Goal: Transaction & Acquisition: Purchase product/service

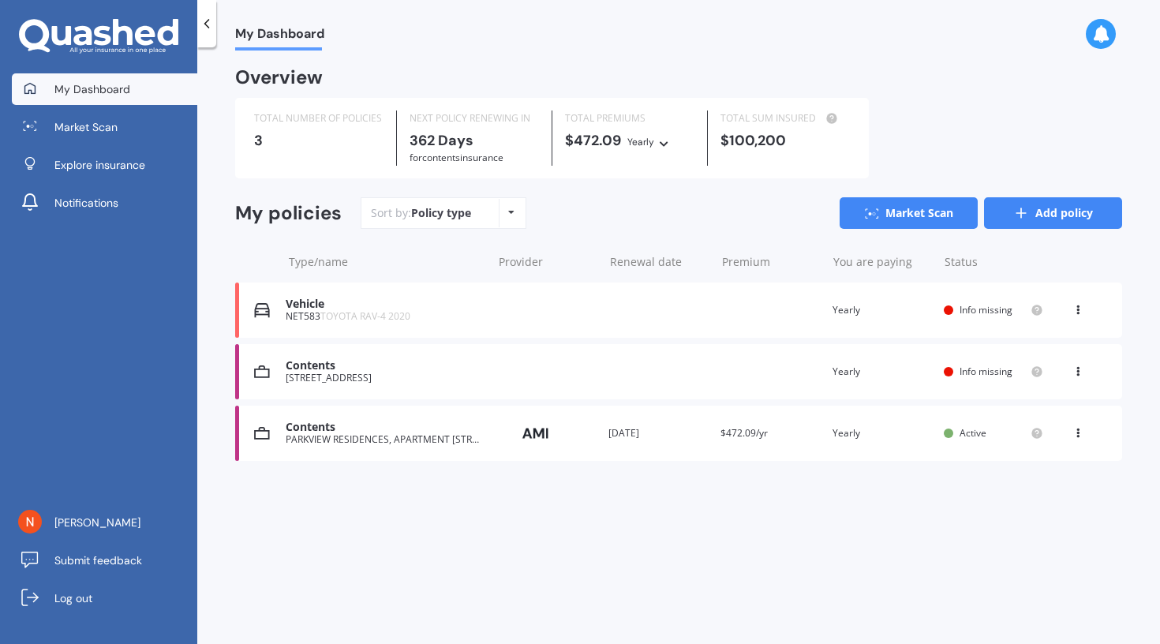
click at [1034, 210] on link "Add policy" at bounding box center [1053, 213] width 138 height 32
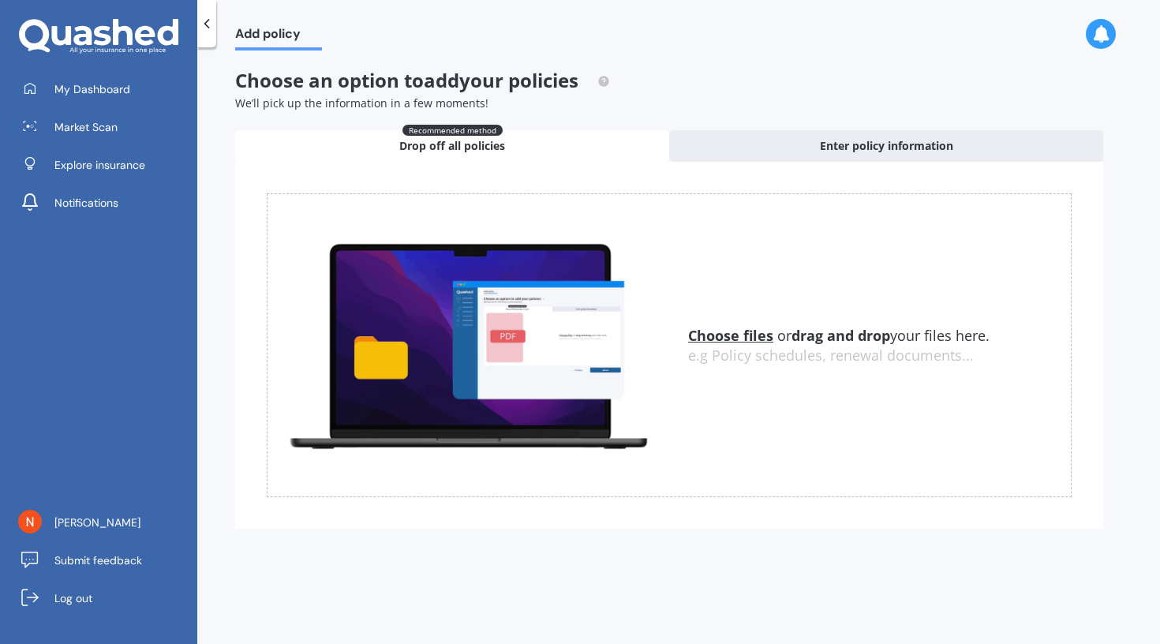
click at [207, 17] on icon at bounding box center [207, 24] width 16 height 16
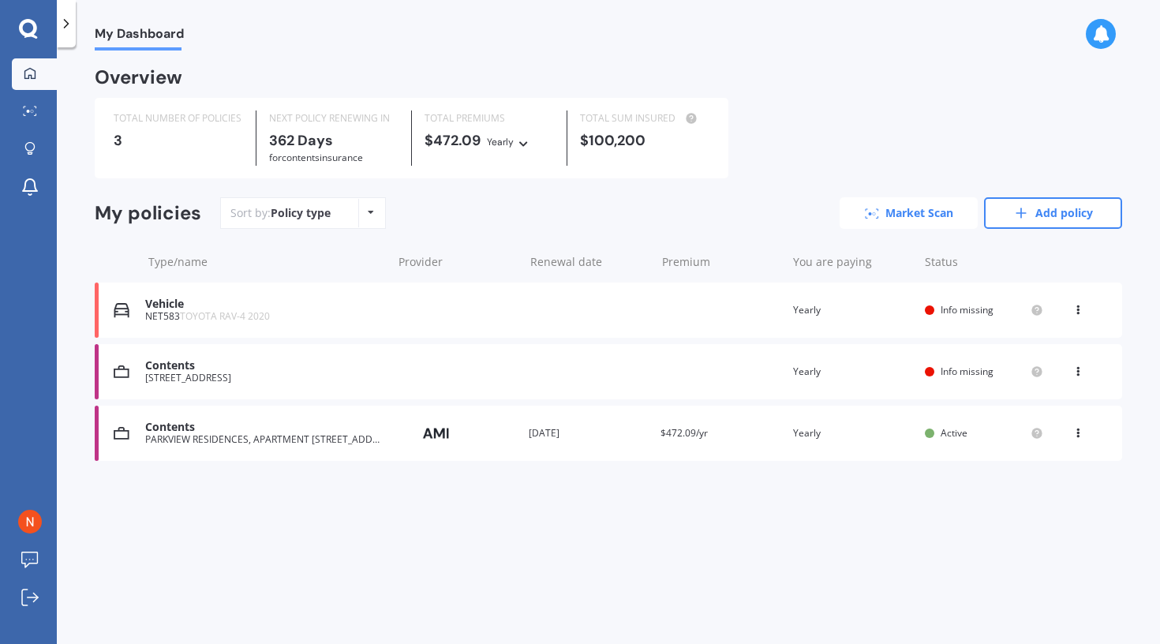
click at [916, 215] on link "Market Scan" at bounding box center [909, 213] width 138 height 32
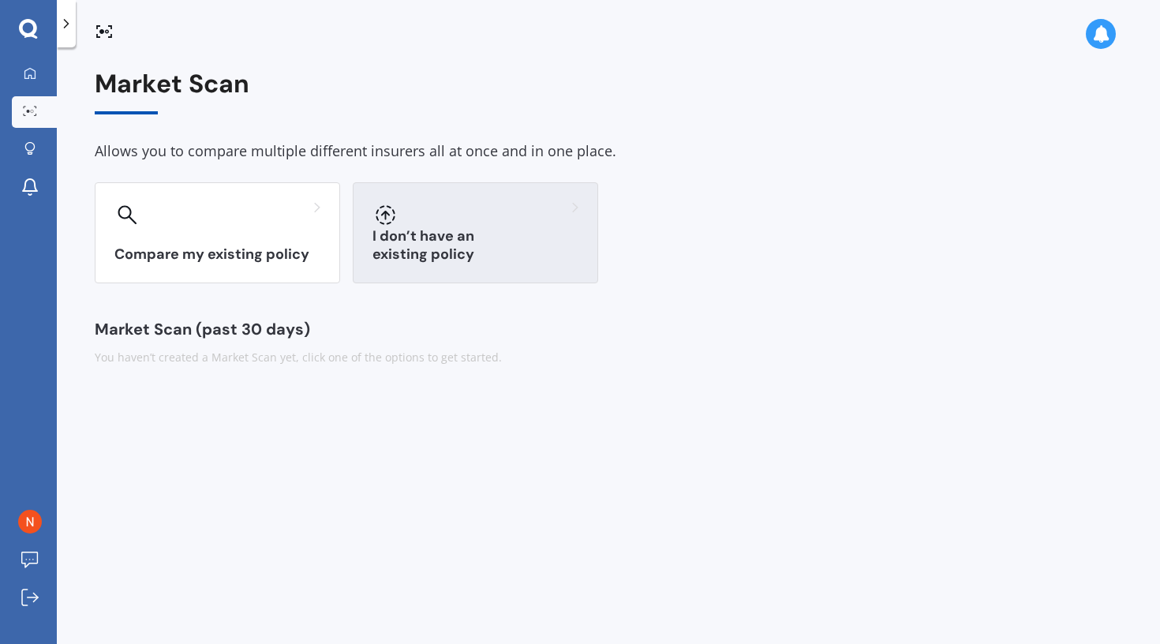
click at [471, 223] on div at bounding box center [475, 214] width 206 height 25
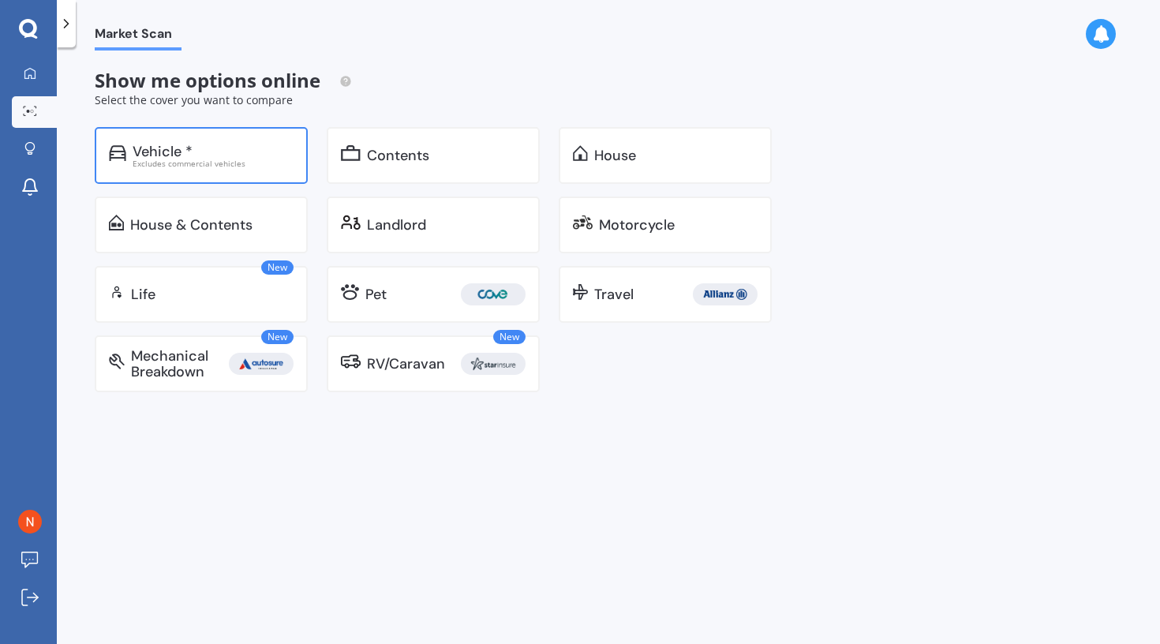
click at [173, 145] on div "Vehicle *" at bounding box center [163, 152] width 60 height 16
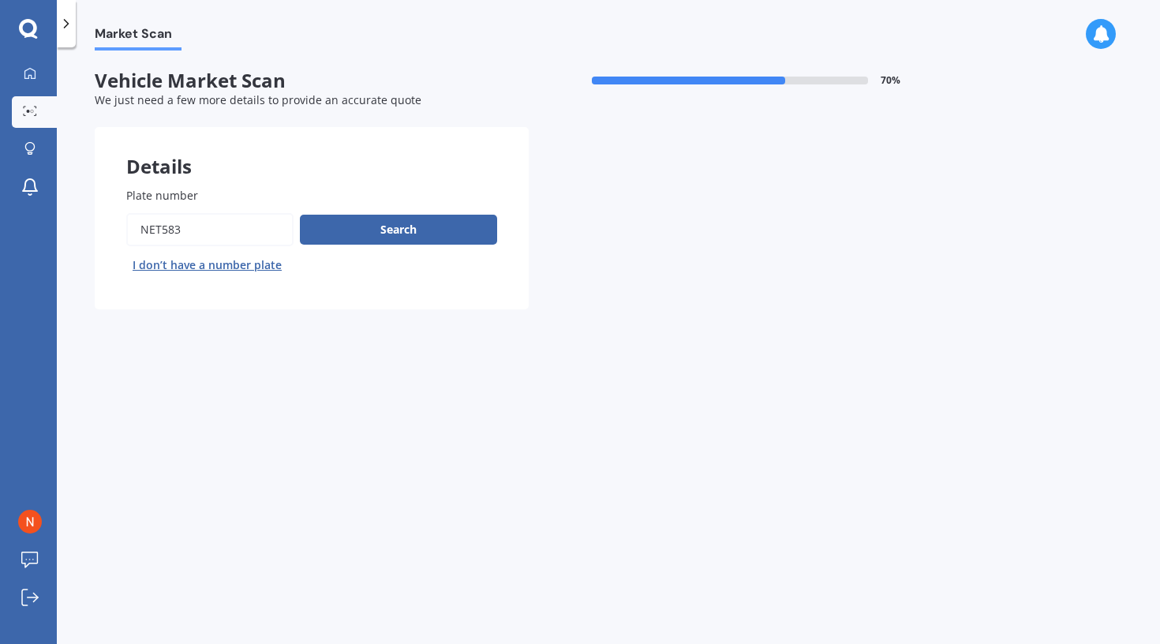
click at [204, 226] on input "Plate number" at bounding box center [209, 229] width 167 height 33
type input "RMK595"
click at [383, 237] on button "Search" at bounding box center [398, 230] width 197 height 30
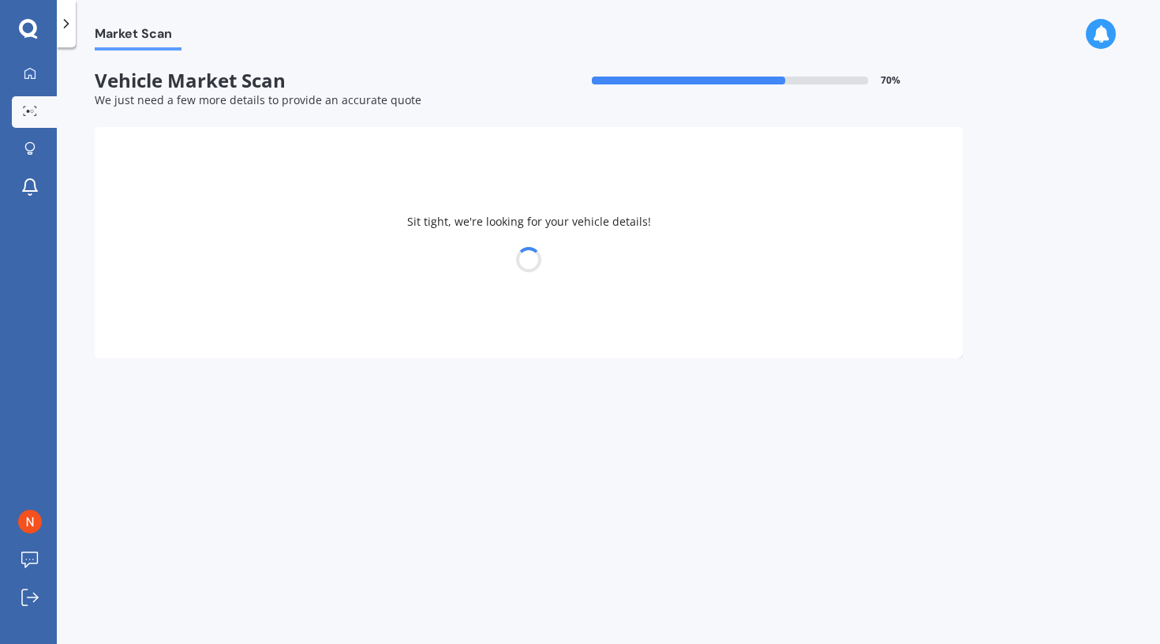
select select "19"
select select "10"
select select "1985"
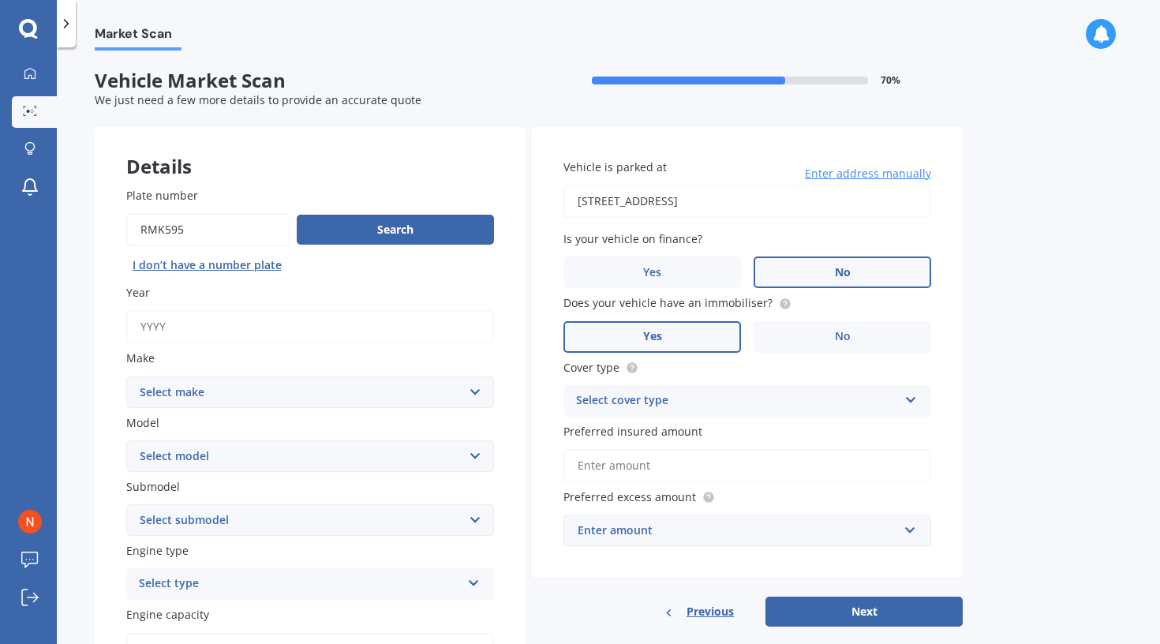
click at [267, 324] on input "Year" at bounding box center [310, 326] width 368 height 33
type input "2020"
click at [233, 401] on select "Select make AC ALFA ROMEO ASTON [PERSON_NAME] AUDI AUSTIN BEDFORD Bentley BMW B…" at bounding box center [310, 392] width 368 height 32
select select "TOYOTA"
click at [178, 452] on select "Select model" at bounding box center [310, 456] width 368 height 32
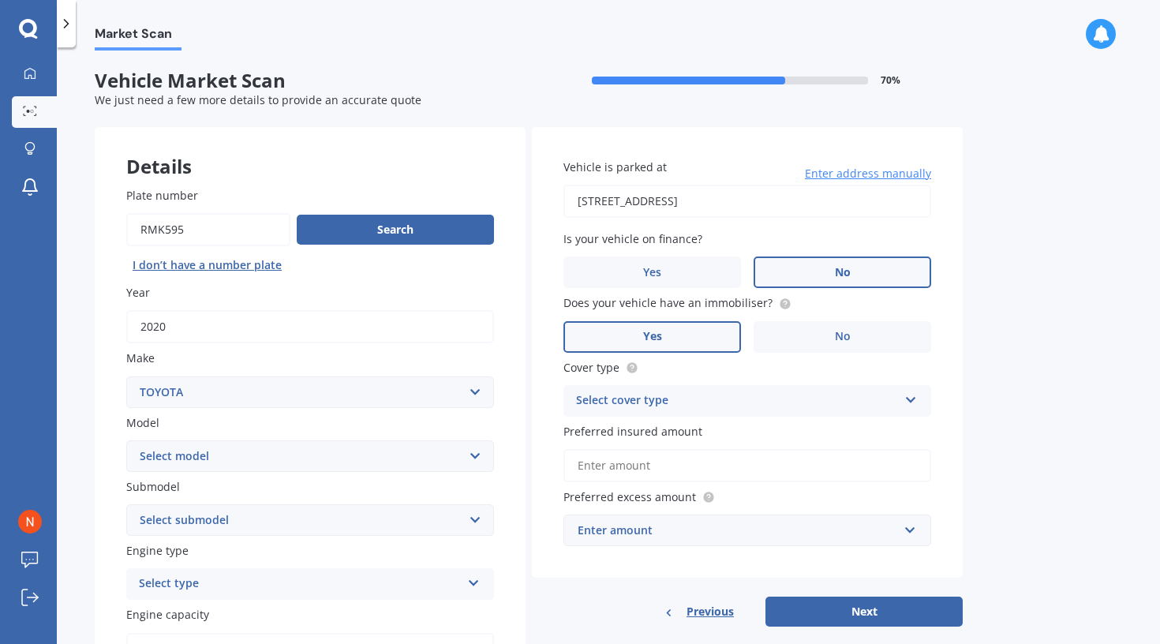
select select "COROLLA"
click at [155, 529] on select "Select submodel (All other) Axio Diesel [PERSON_NAME] 2WD [PERSON_NAME] 4WD FXG…" at bounding box center [310, 520] width 368 height 32
select select "TOURING WAGON HYBRID"
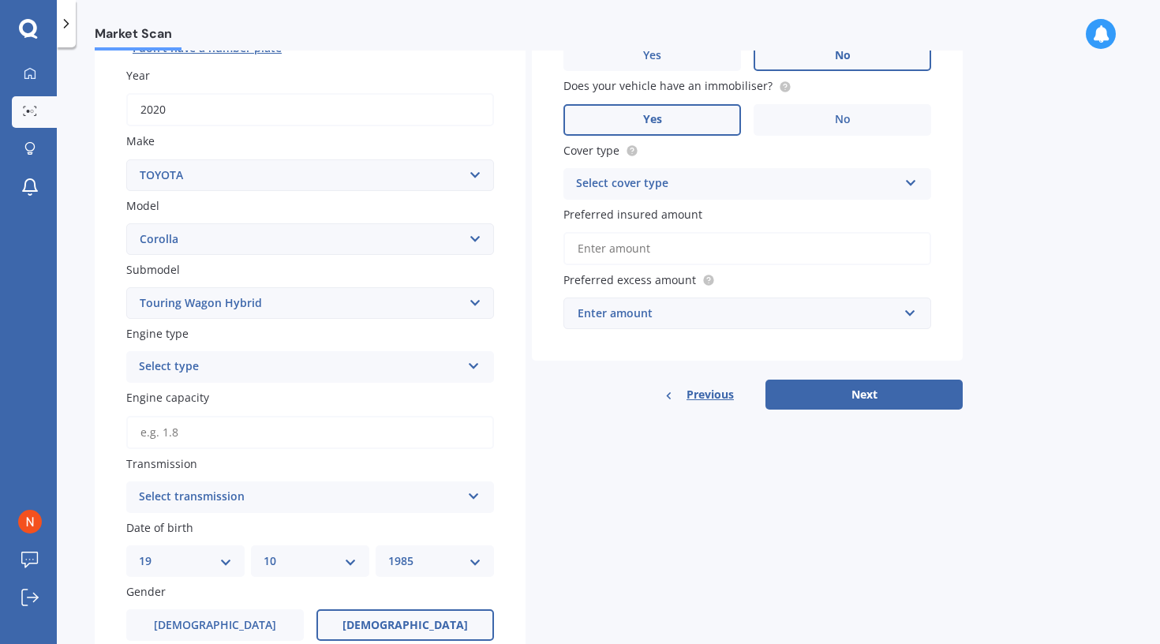
scroll to position [314, 0]
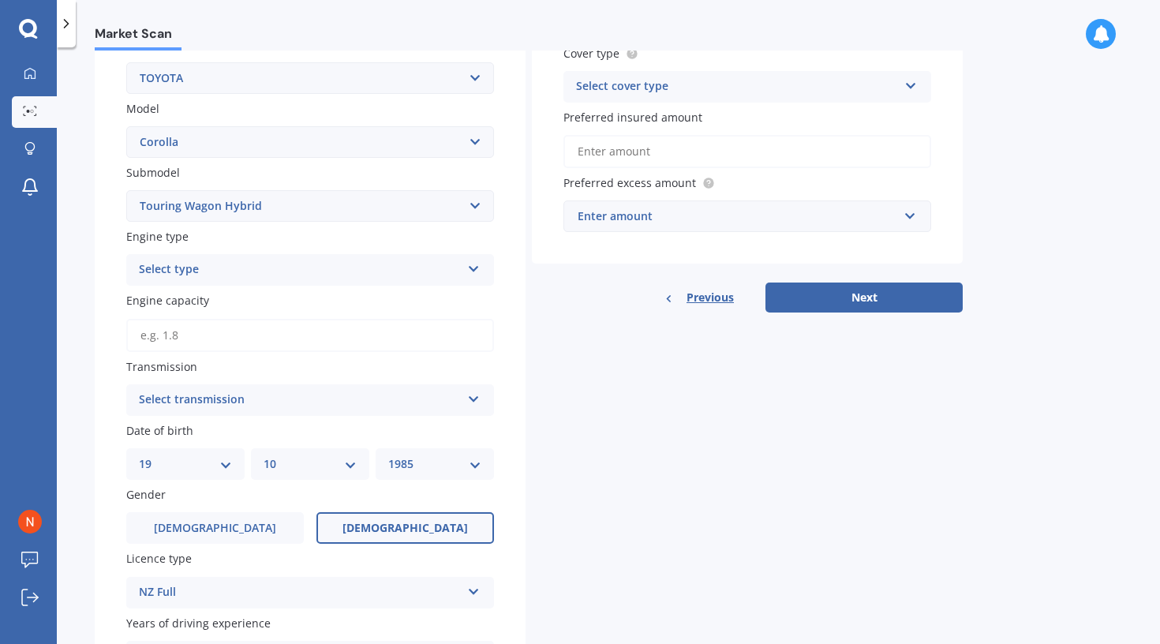
click at [177, 262] on div "Select type Petrol Diesel EV Hybrid" at bounding box center [310, 270] width 368 height 32
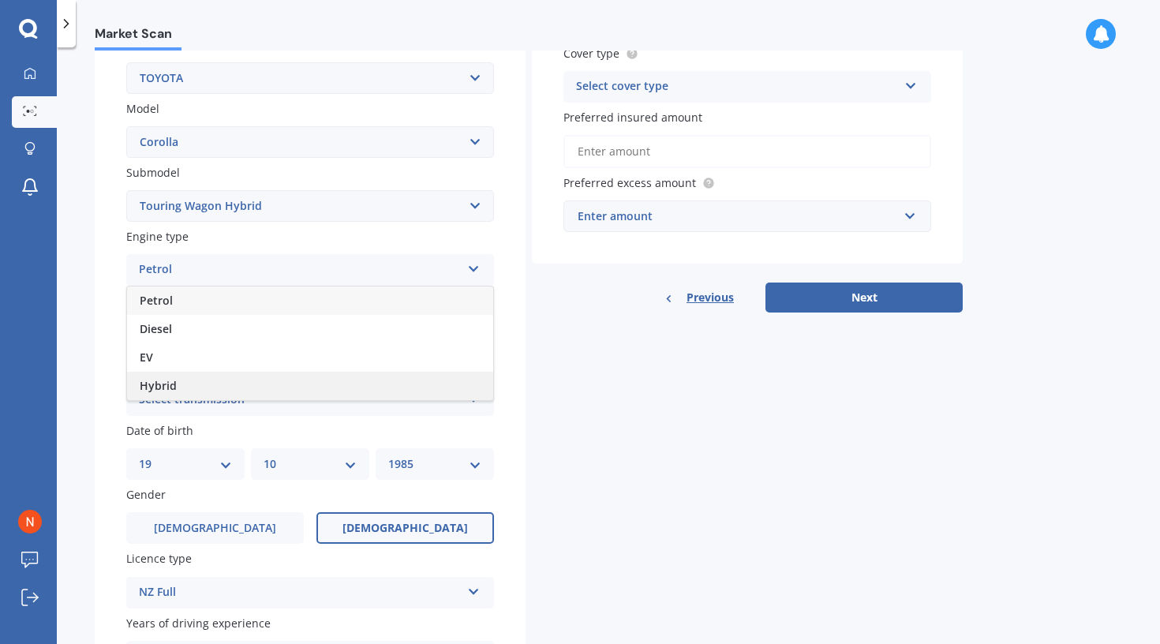
click at [178, 390] on div "Hybrid" at bounding box center [310, 386] width 366 height 28
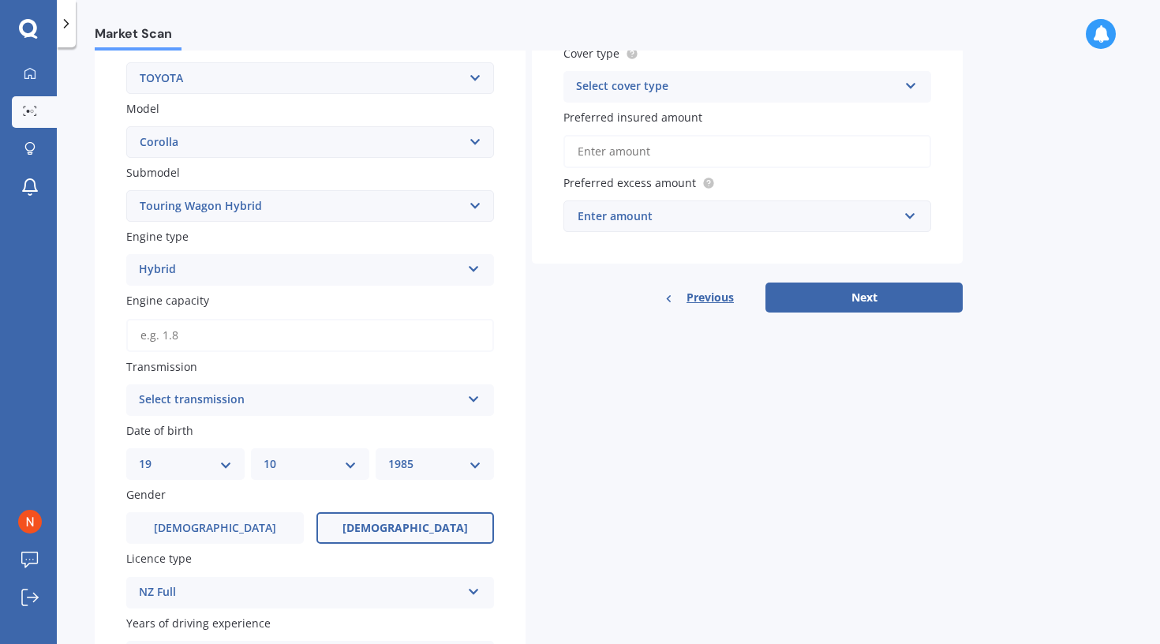
click at [163, 336] on input "Engine capacity" at bounding box center [310, 335] width 368 height 33
click at [231, 407] on div "Select transmission" at bounding box center [300, 400] width 322 height 19
click at [223, 416] on div "Auto Auto Manual Other" at bounding box center [310, 400] width 368 height 32
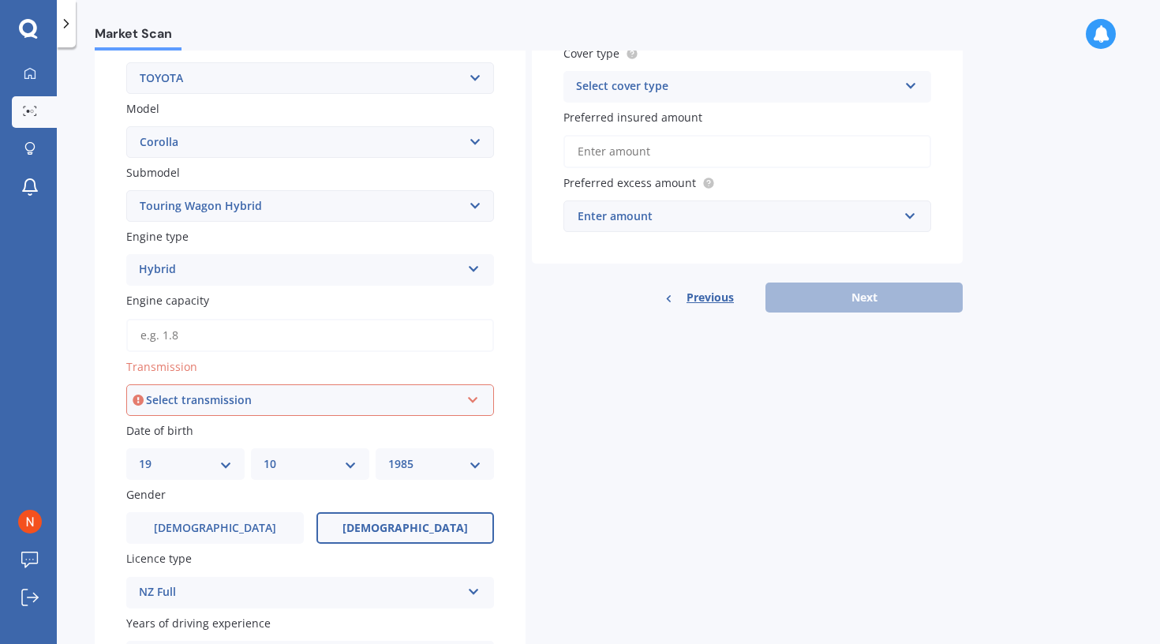
click at [169, 408] on div "Select transmission" at bounding box center [303, 399] width 314 height 17
click at [167, 430] on div "Auto" at bounding box center [310, 430] width 365 height 28
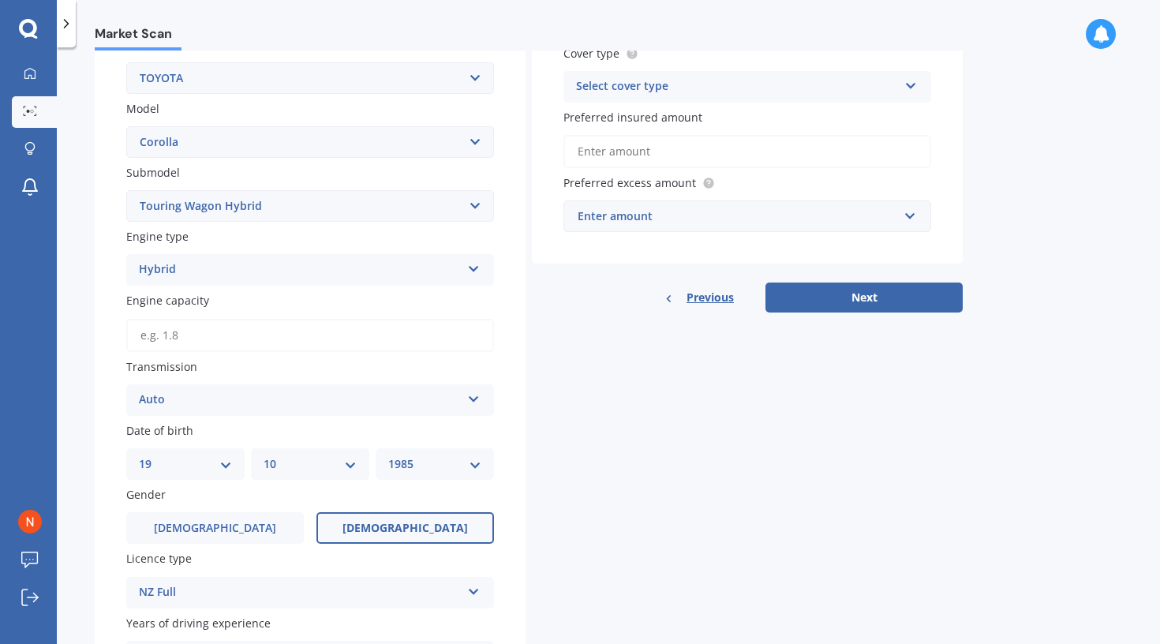
click at [155, 345] on input "Engine capacity" at bounding box center [310, 335] width 368 height 33
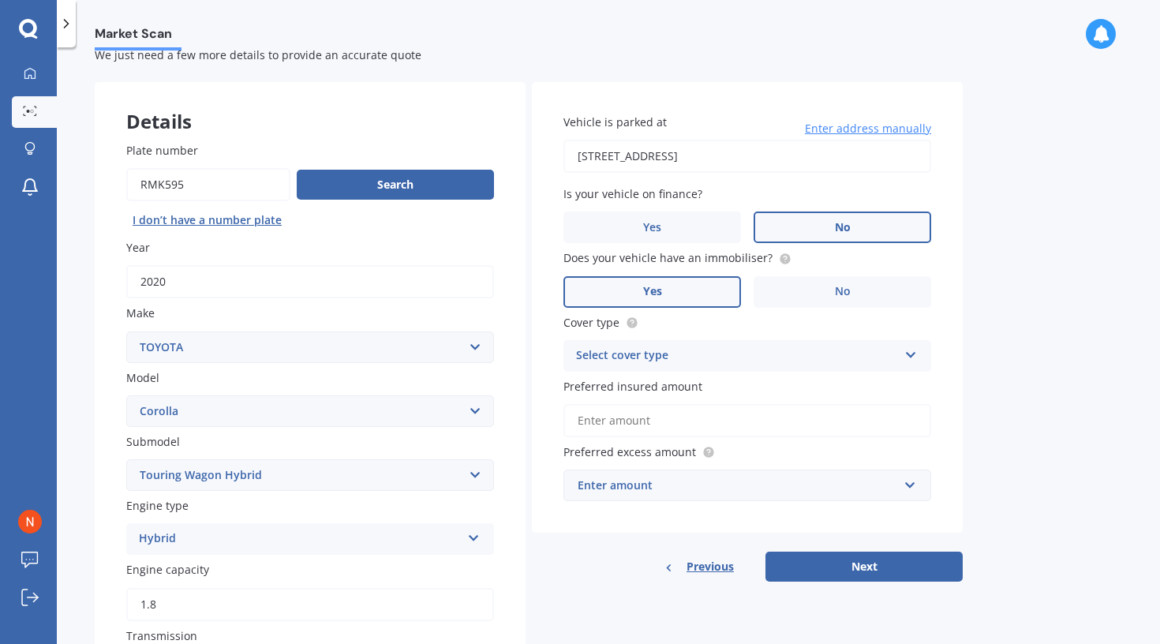
scroll to position [0, 0]
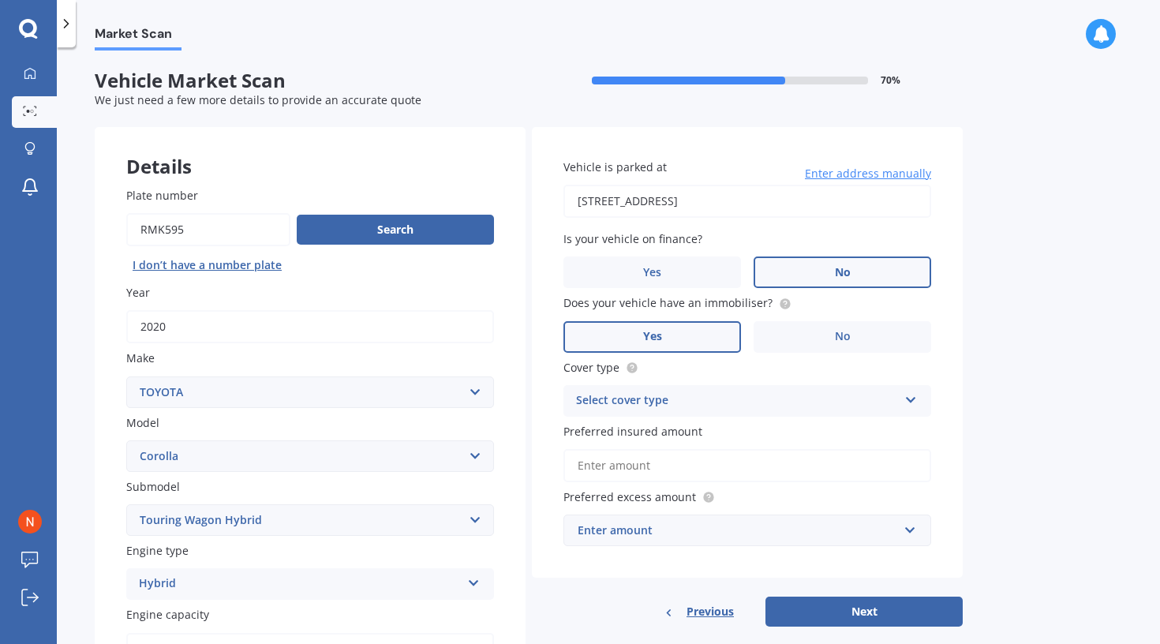
type input "1.8"
click at [797, 401] on div "Select cover type" at bounding box center [737, 400] width 322 height 19
click at [774, 437] on div "Comprehensive" at bounding box center [747, 431] width 366 height 28
click at [774, 474] on input "Preferred insured amount" at bounding box center [747, 465] width 368 height 33
paste input "$22,590"
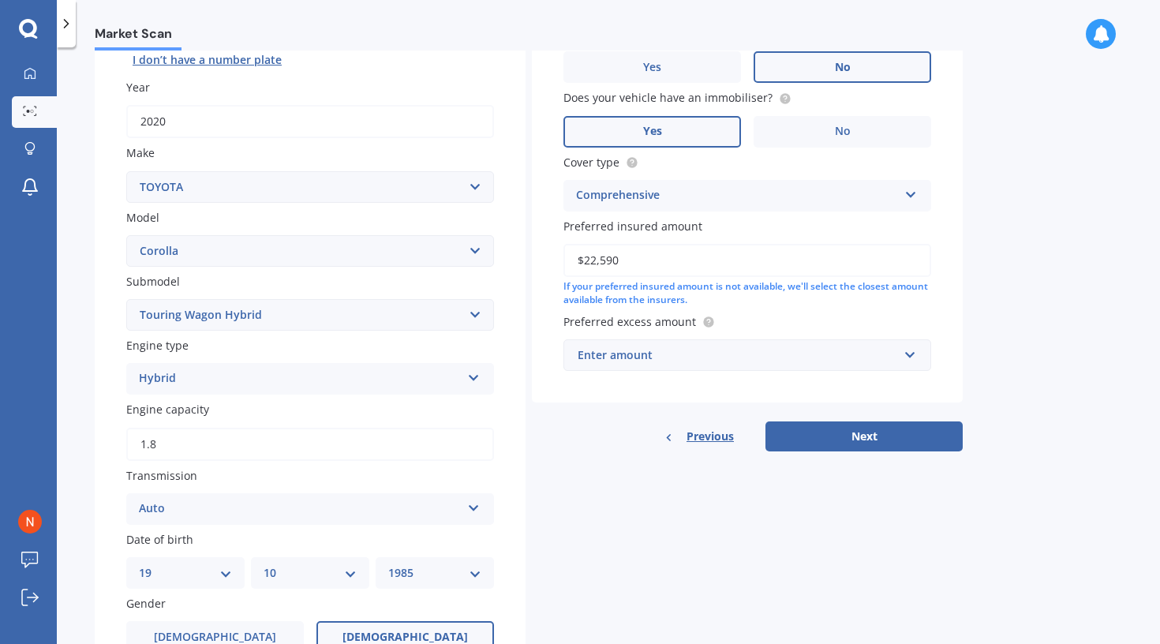
scroll to position [207, 0]
type input "$22,590"
click at [612, 358] on div "Enter amount" at bounding box center [738, 353] width 320 height 17
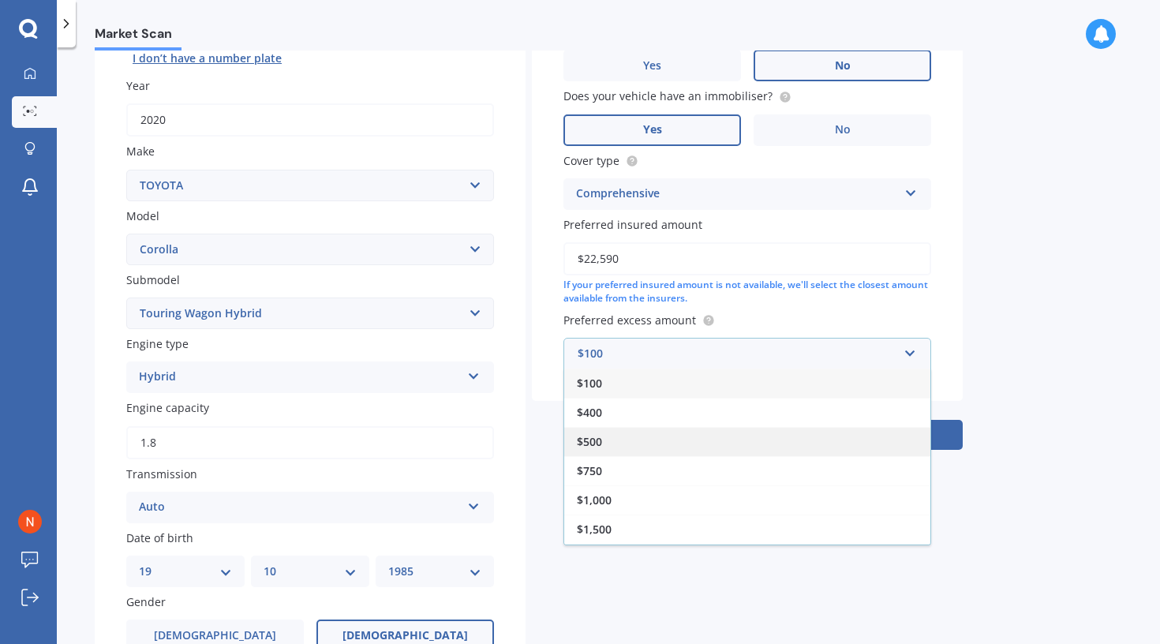
click at [608, 449] on div "$500" at bounding box center [747, 441] width 366 height 29
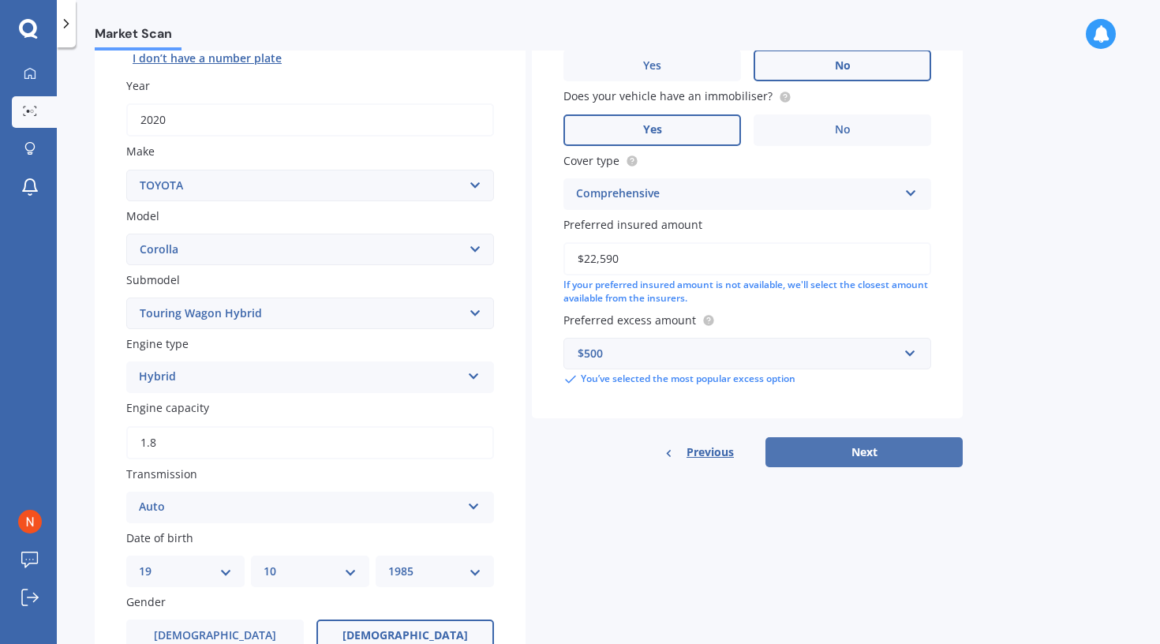
click at [808, 453] on button "Next" at bounding box center [863, 452] width 197 height 30
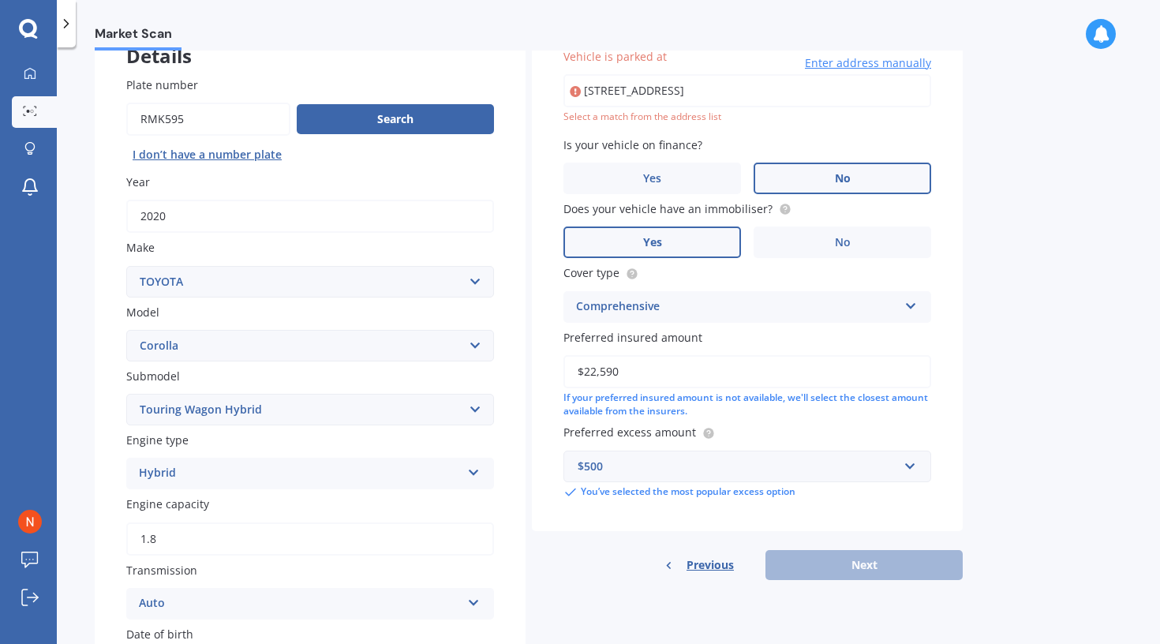
scroll to position [108, 0]
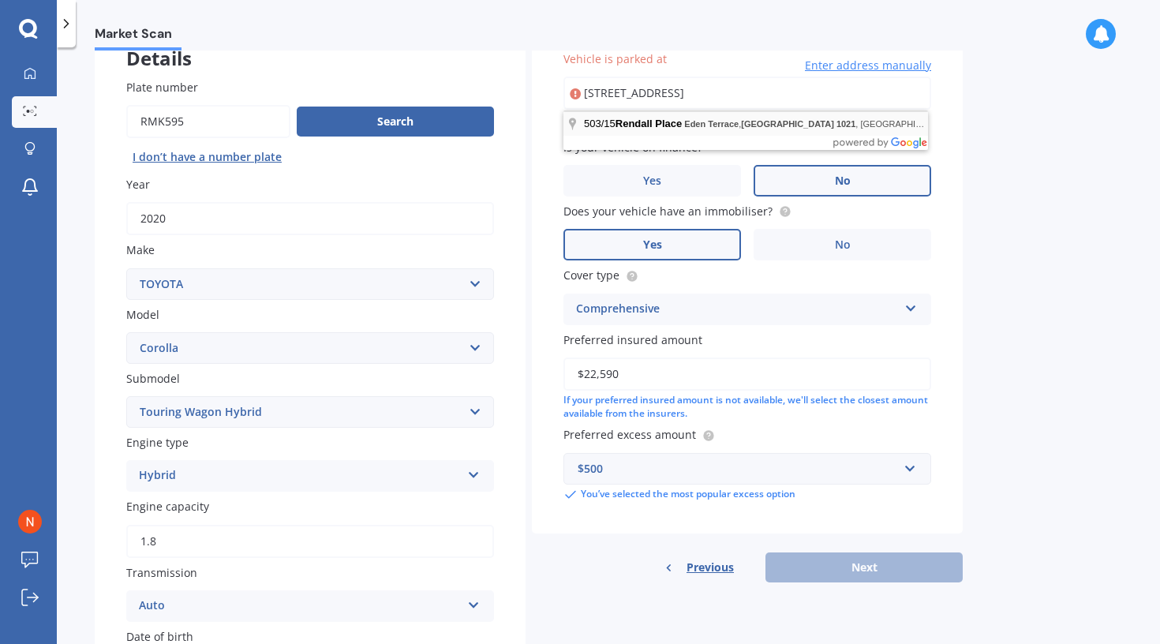
type input "[STREET_ADDRESS]"
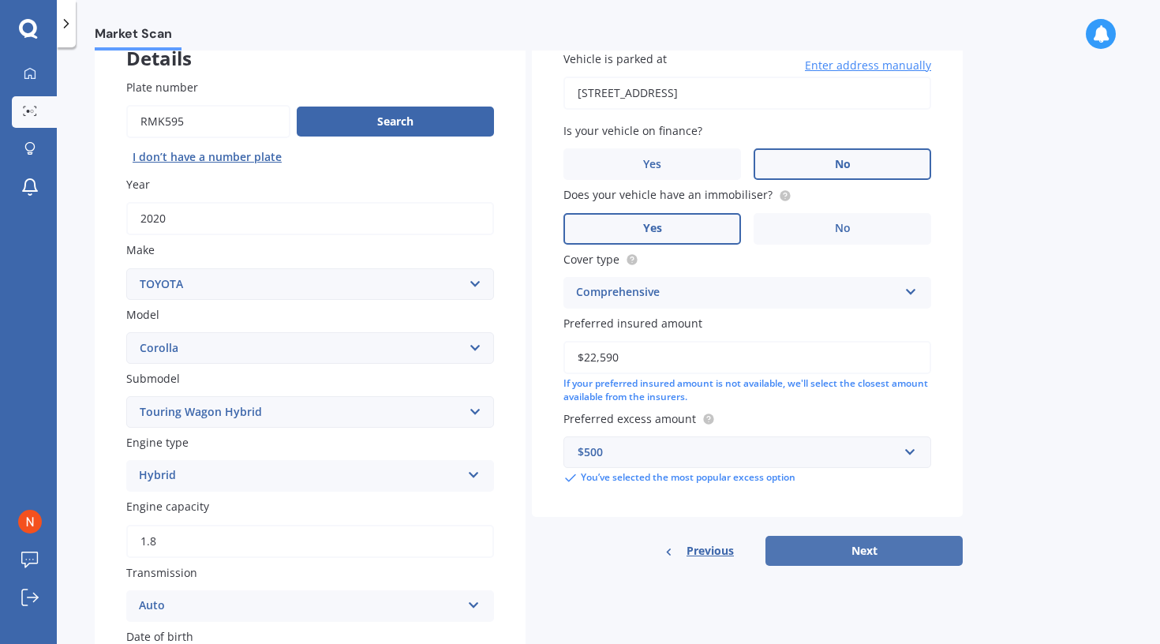
click at [848, 558] on button "Next" at bounding box center [863, 551] width 197 height 30
select select "19"
select select "10"
select select "1985"
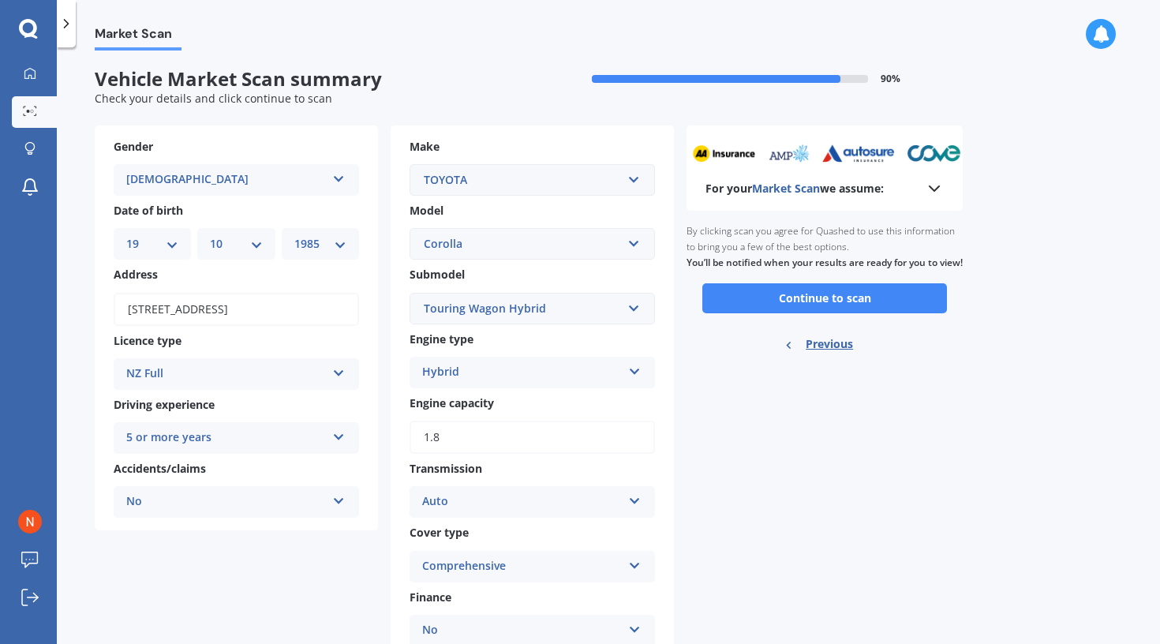
scroll to position [0, 0]
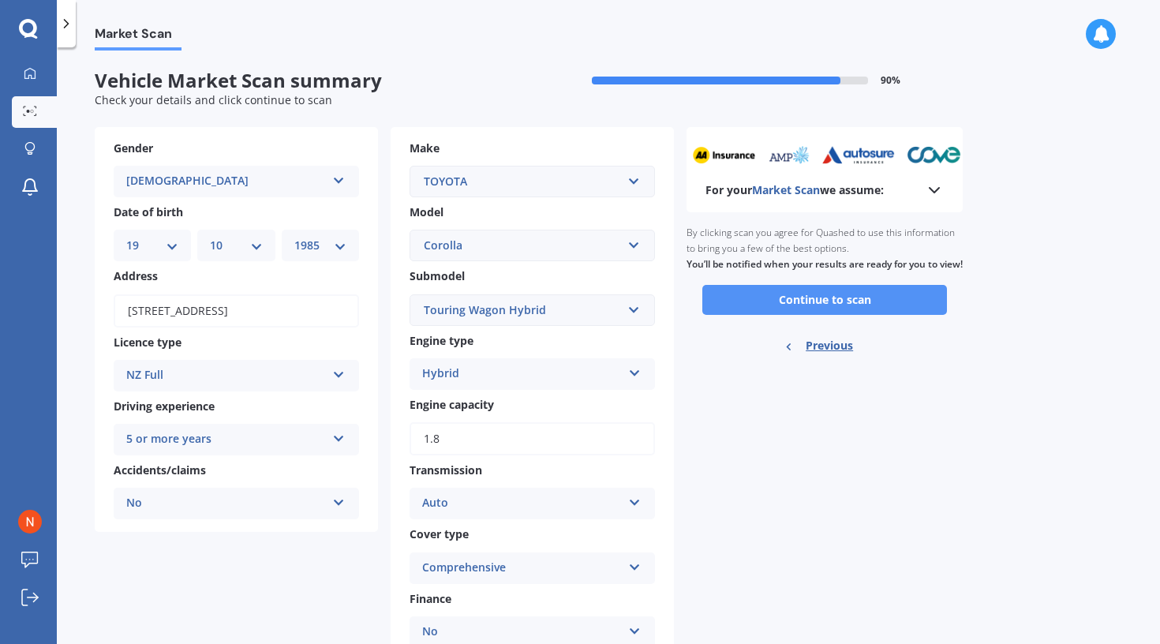
click at [812, 313] on button "Continue to scan" at bounding box center [824, 300] width 245 height 30
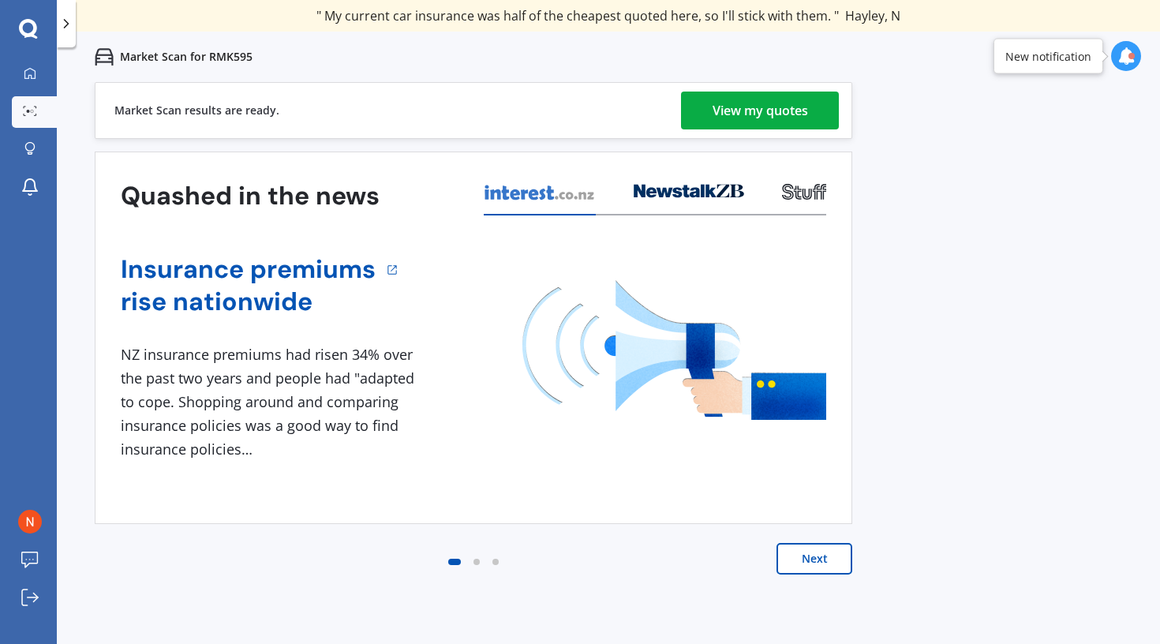
click at [740, 99] on div "View my quotes" at bounding box center [760, 111] width 95 height 38
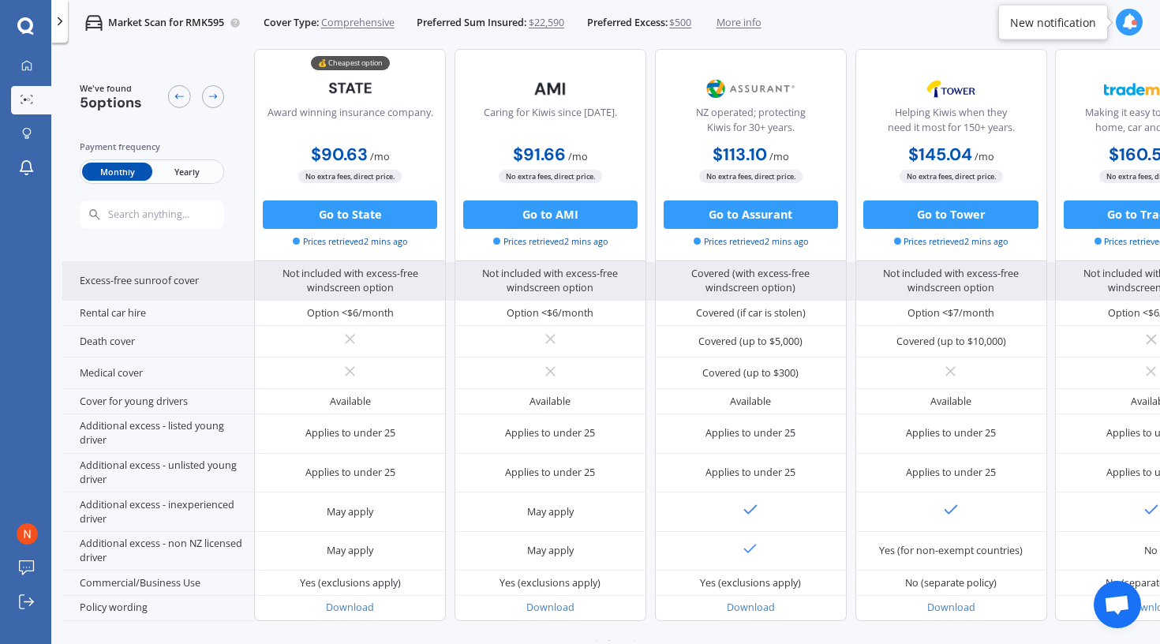
scroll to position [661, 0]
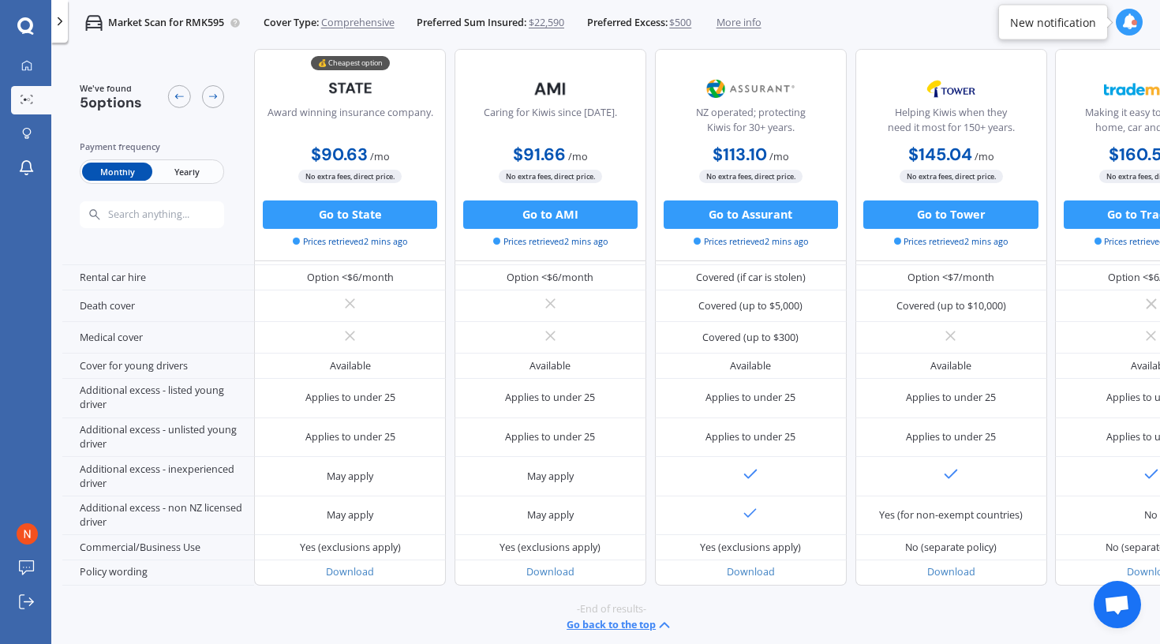
click at [184, 170] on span "Yearly" at bounding box center [186, 172] width 69 height 18
